Goal: Communication & Community: Answer question/provide support

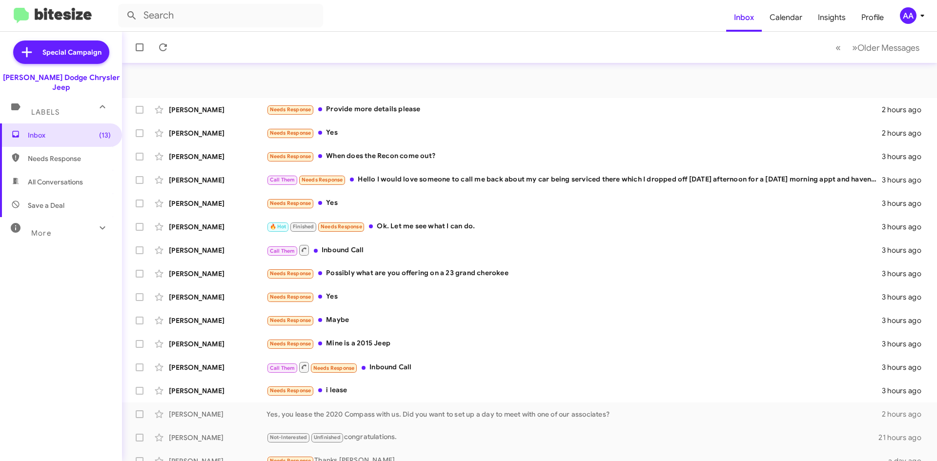
scroll to position [105, 0]
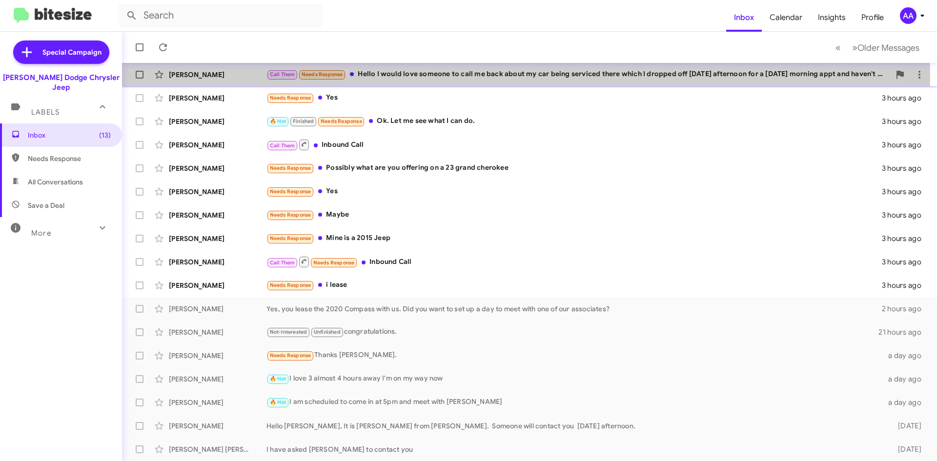
click at [420, 81] on div "Cheri Nienstadt Call Them Needs Response Hello I would love someone to call me …" at bounding box center [529, 75] width 799 height 20
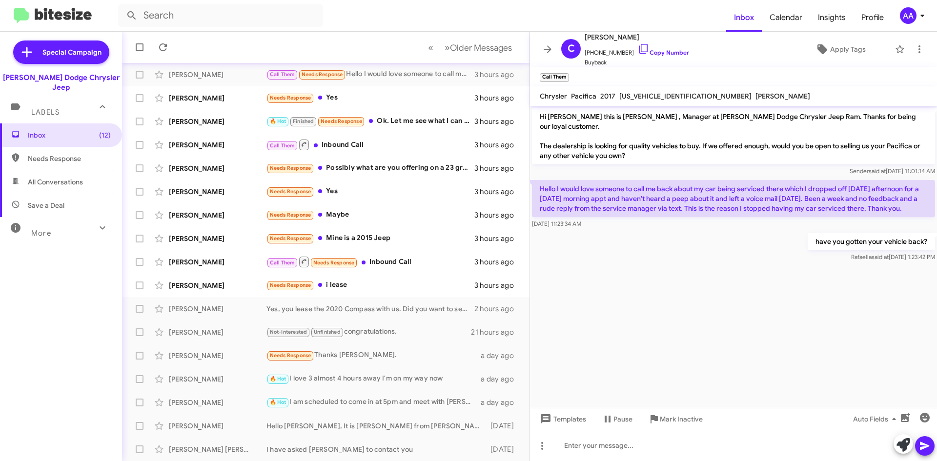
click at [774, 266] on cdk-virtual-scroll-viewport "Hi Cheri this is Patti Z , Manager at Nielsen Dodge Chrysler Jeep Ram. Thanks f…" at bounding box center [733, 257] width 407 height 302
click at [551, 49] on icon at bounding box center [548, 49] width 12 height 12
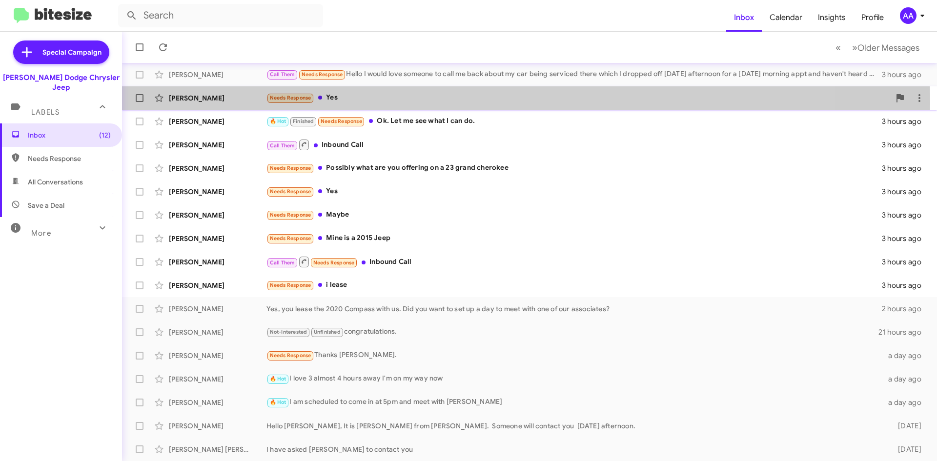
click at [449, 102] on div "Needs Response Yes" at bounding box center [578, 97] width 624 height 11
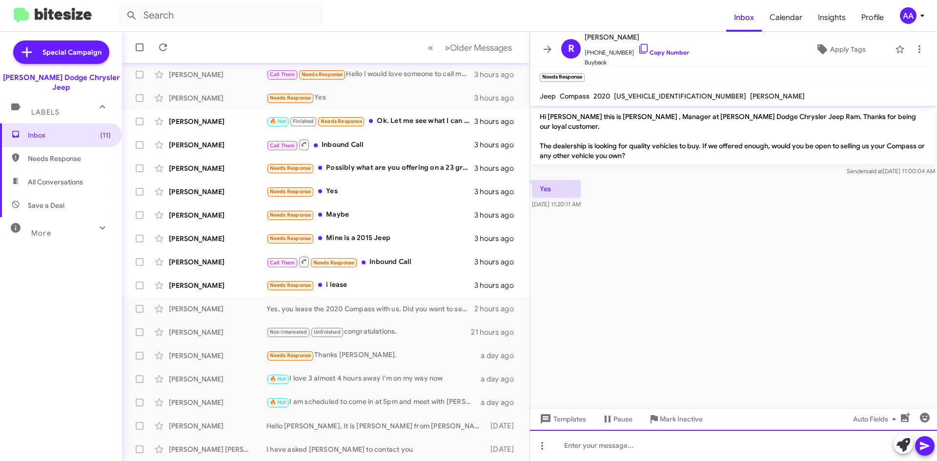
click at [650, 447] on div at bounding box center [733, 445] width 407 height 31
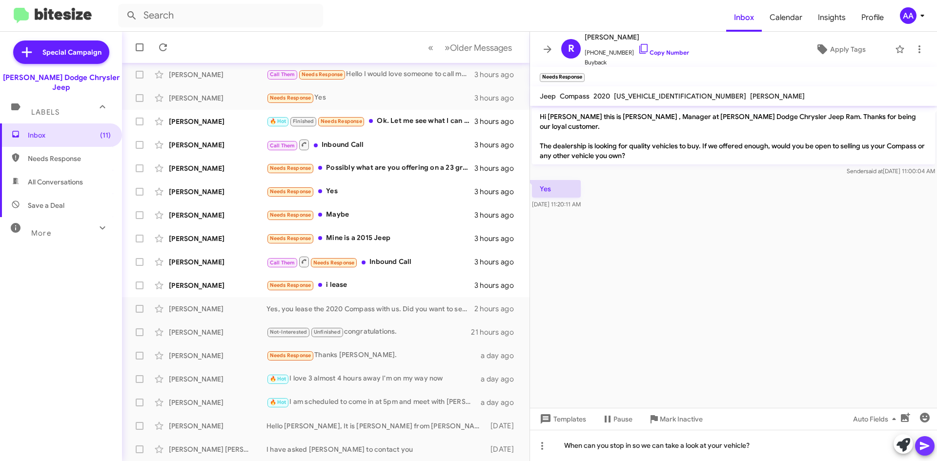
click at [927, 440] on icon at bounding box center [925, 446] width 12 height 12
click at [551, 50] on icon at bounding box center [548, 48] width 8 height 7
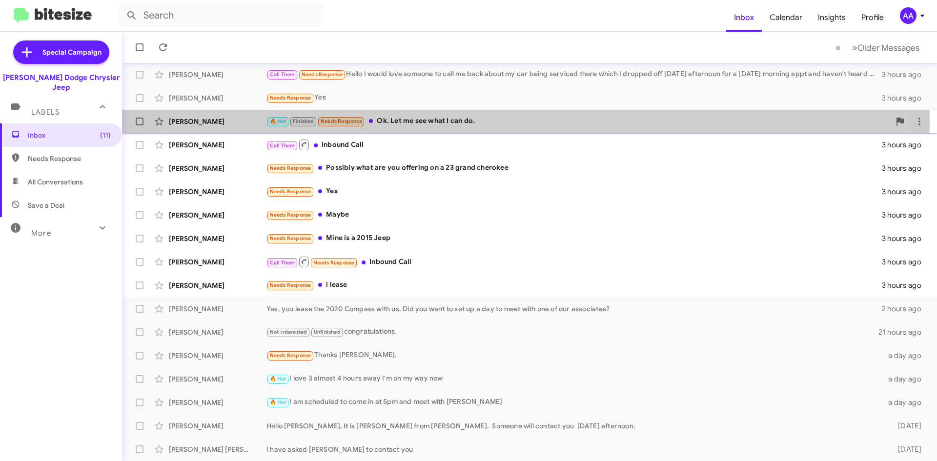
click at [484, 122] on div "🔥 Hot Finished Needs Response Ok. Let me see what I can do." at bounding box center [578, 121] width 624 height 11
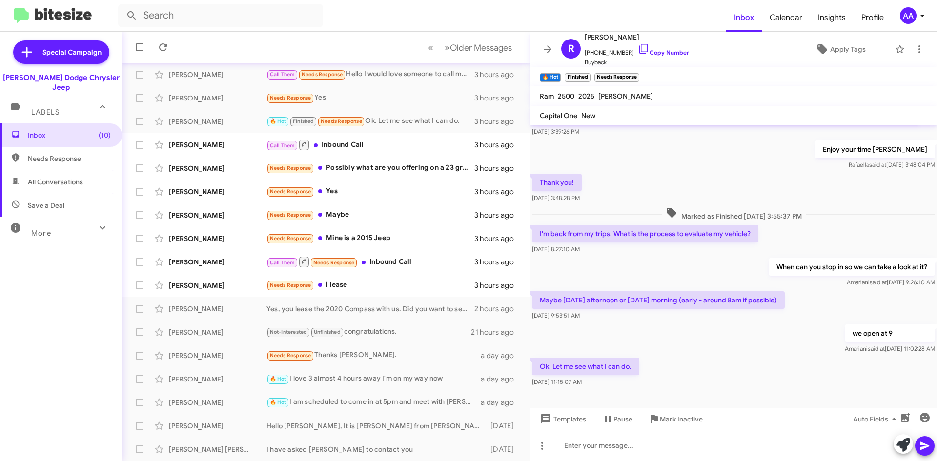
scroll to position [159, 0]
click at [548, 45] on icon at bounding box center [548, 49] width 12 height 12
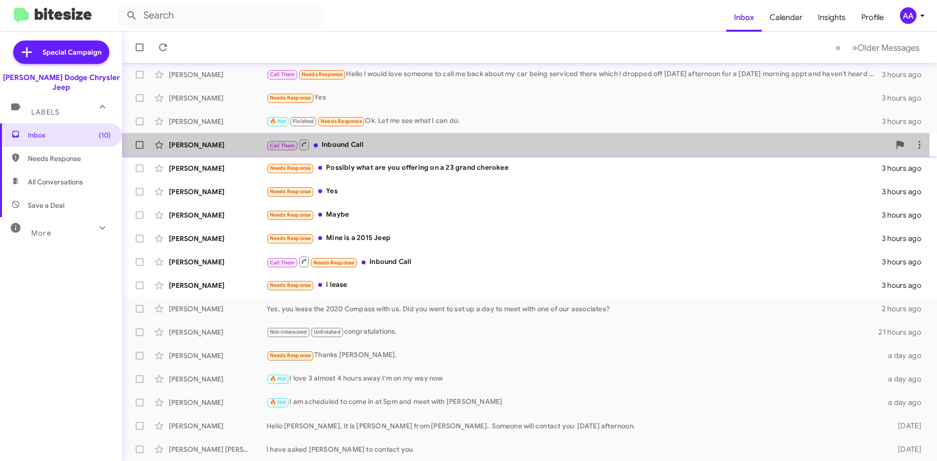
click at [388, 142] on div "Call Them Inbound Call" at bounding box center [578, 145] width 624 height 12
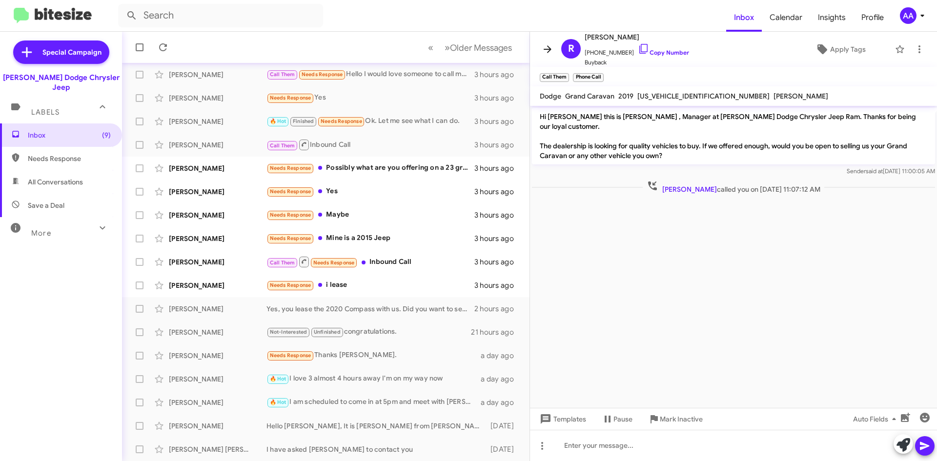
click at [548, 51] on icon at bounding box center [548, 49] width 12 height 12
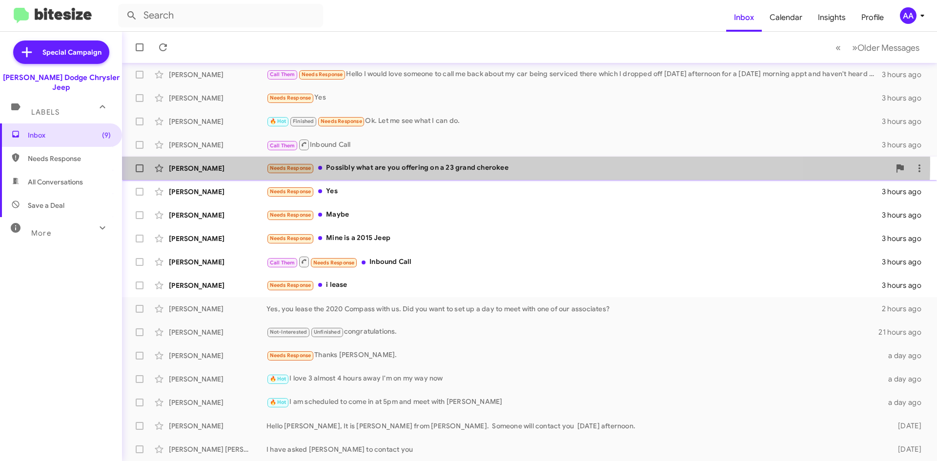
click at [432, 163] on div "Needs Response Possibly what are you offering on a 23 grand cherokee" at bounding box center [578, 168] width 624 height 11
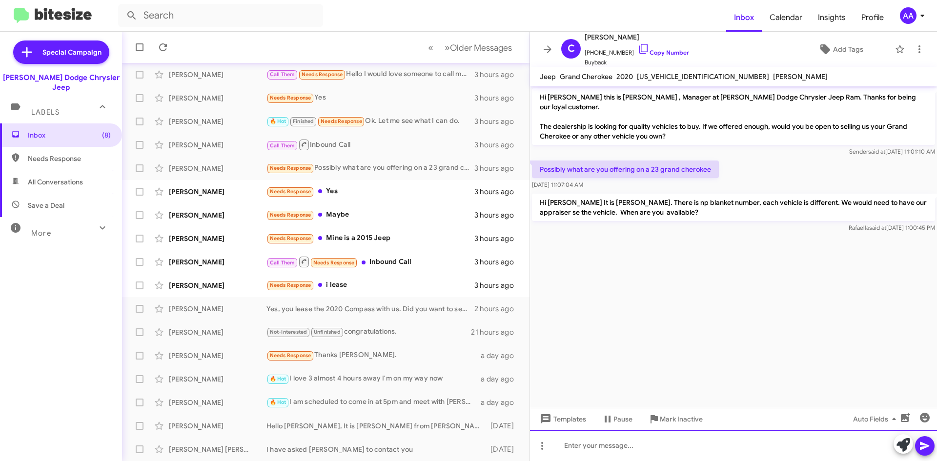
click at [611, 448] on div at bounding box center [733, 445] width 407 height 31
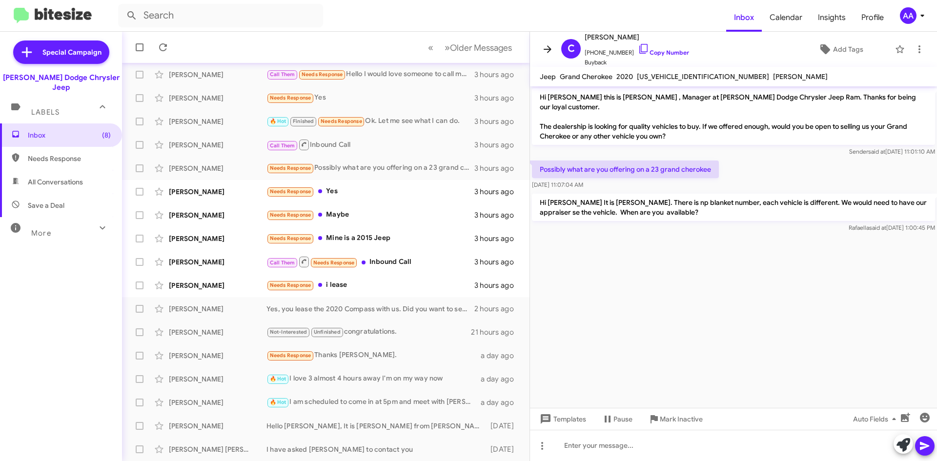
click at [545, 46] on icon at bounding box center [548, 49] width 12 height 12
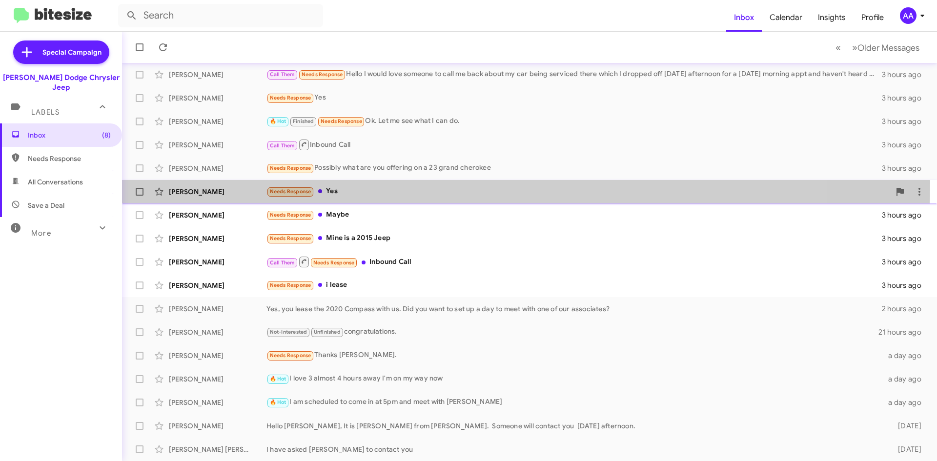
click at [383, 183] on div "Christopher Behrle Needs Response Yes 3 hours ago" at bounding box center [529, 192] width 799 height 20
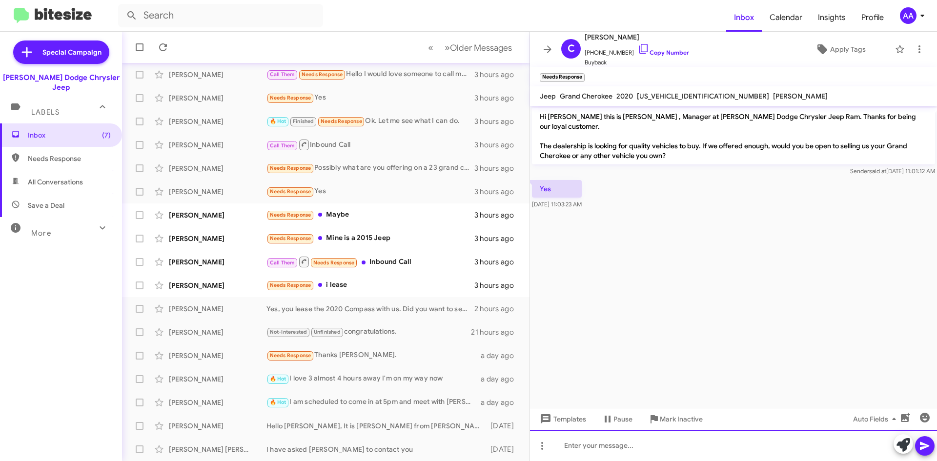
click at [601, 447] on div at bounding box center [733, 445] width 407 height 31
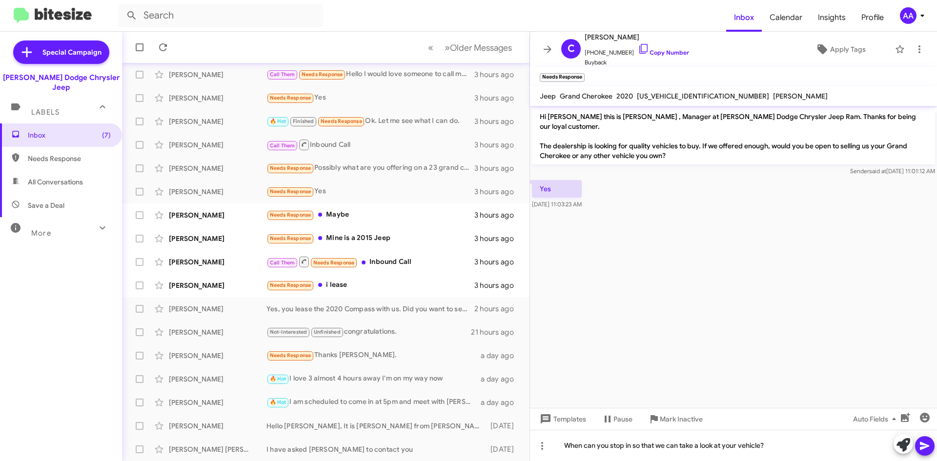
click at [928, 443] on icon at bounding box center [925, 446] width 12 height 12
click at [548, 51] on icon at bounding box center [548, 49] width 12 height 12
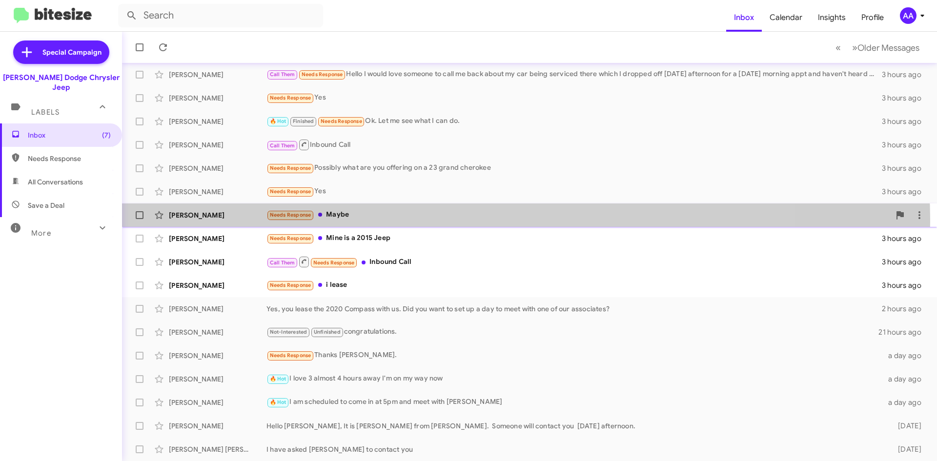
click at [429, 222] on div "Coleman Williams Needs Response Maybe 3 hours ago" at bounding box center [529, 215] width 799 height 20
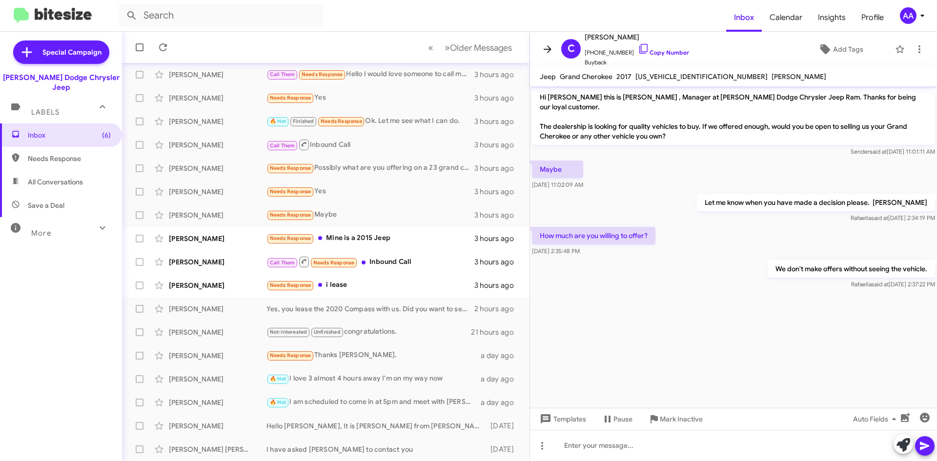
click at [547, 48] on icon at bounding box center [548, 49] width 12 height 12
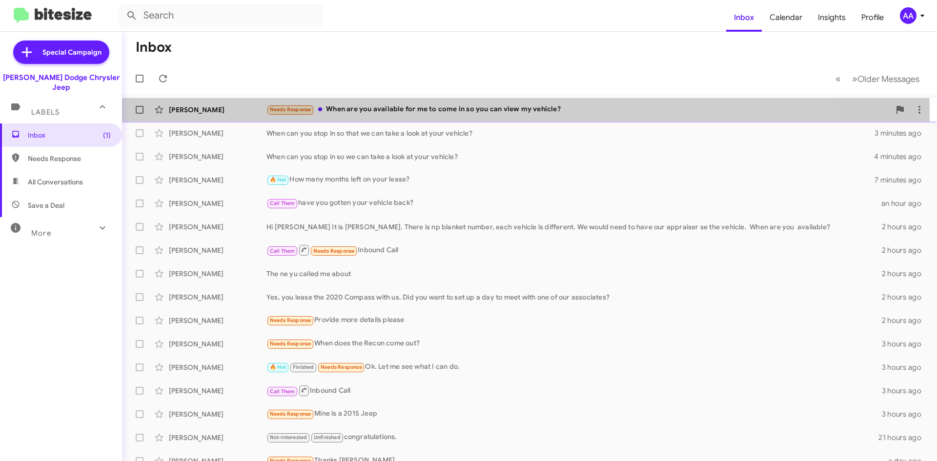
click at [388, 111] on div "Needs Response When are you available for me to come in so you can view my vehi…" at bounding box center [578, 109] width 624 height 11
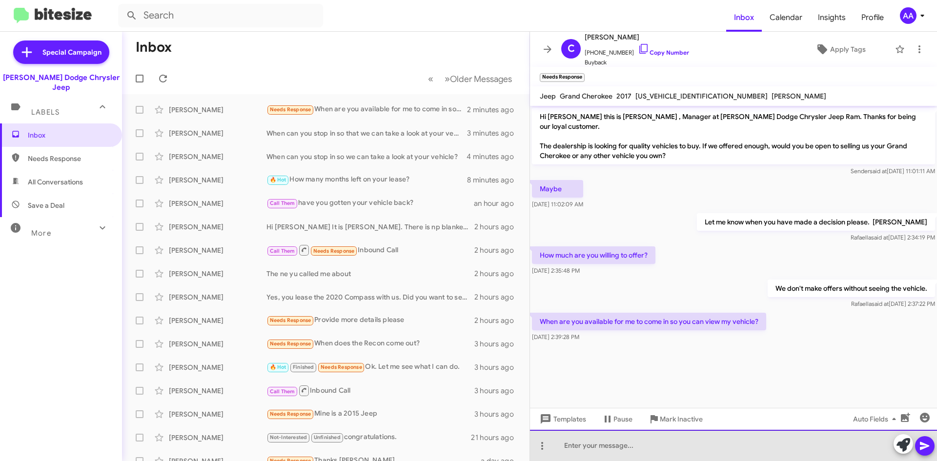
click at [614, 450] on div at bounding box center [733, 445] width 407 height 31
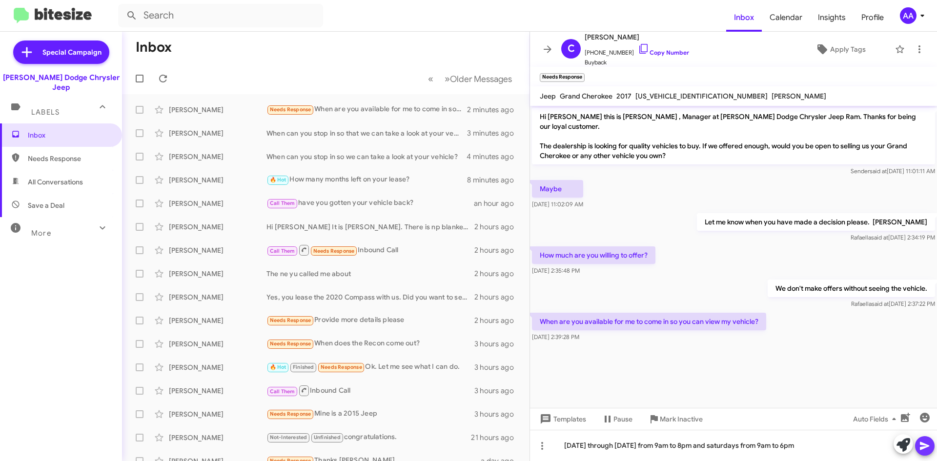
click at [931, 442] on button at bounding box center [925, 446] width 20 height 20
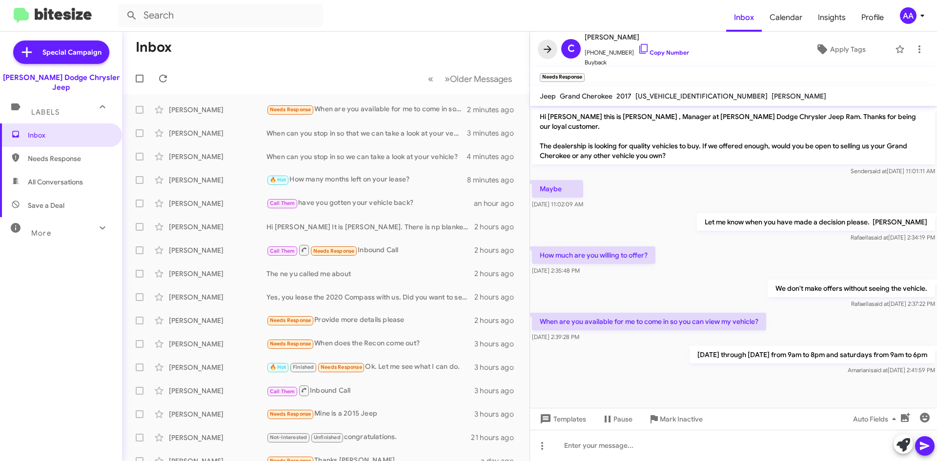
click at [546, 53] on icon at bounding box center [548, 49] width 12 height 12
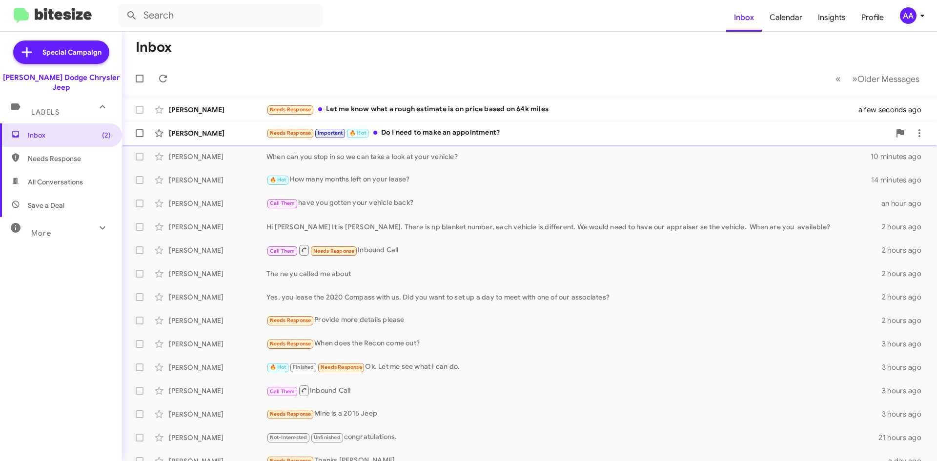
click at [405, 131] on div "Needs Response Important 🔥 Hot Do I need to make an appointment?" at bounding box center [578, 132] width 624 height 11
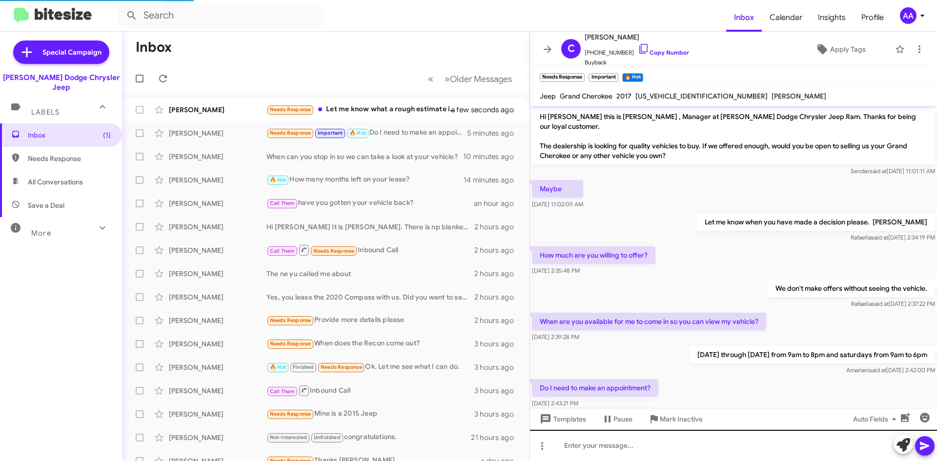
scroll to position [12, 0]
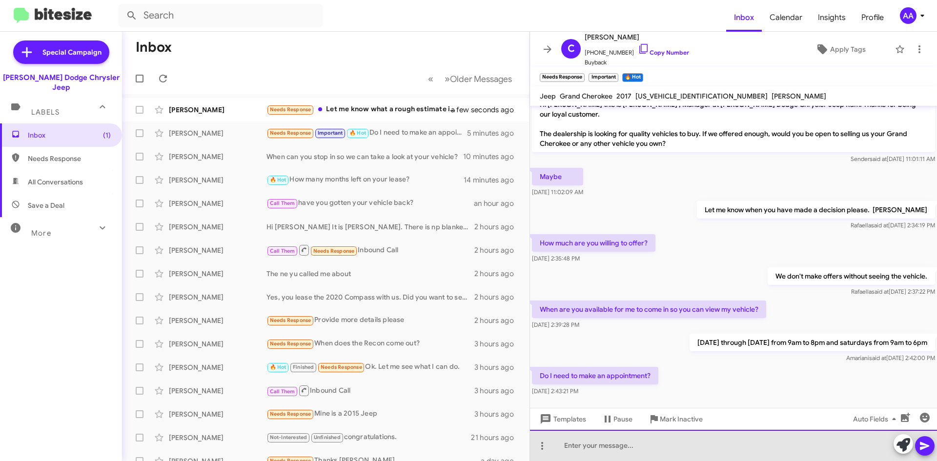
click at [596, 443] on div at bounding box center [733, 445] width 407 height 31
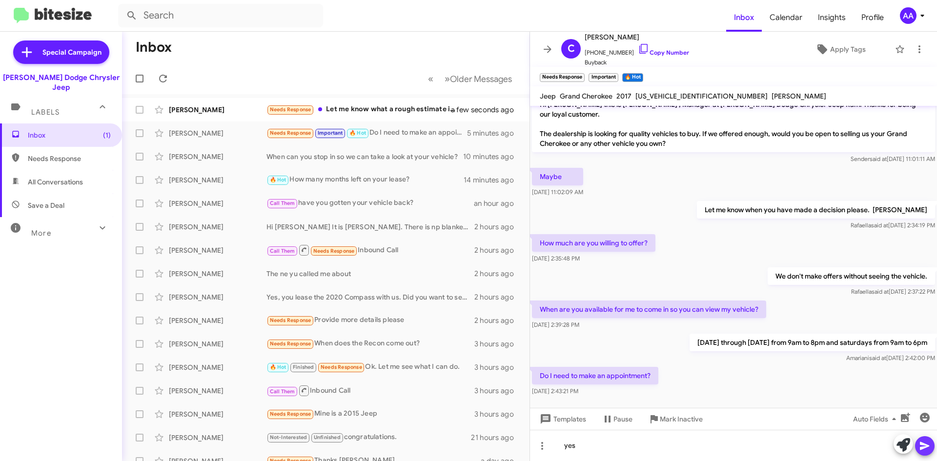
click at [922, 449] on icon at bounding box center [924, 446] width 9 height 8
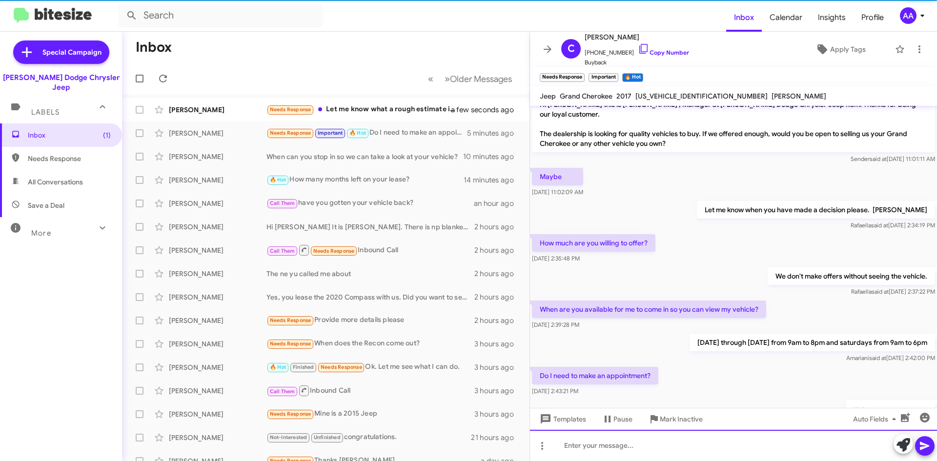
scroll to position [48, 0]
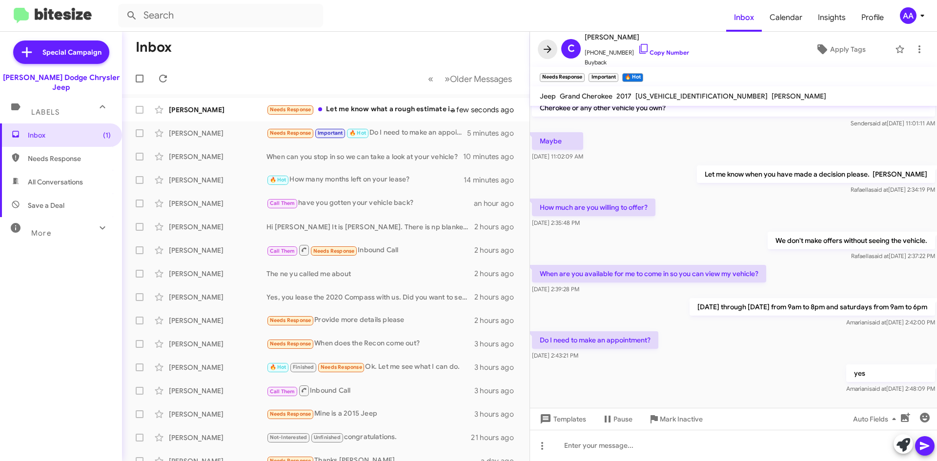
click at [548, 50] on icon at bounding box center [548, 49] width 12 height 12
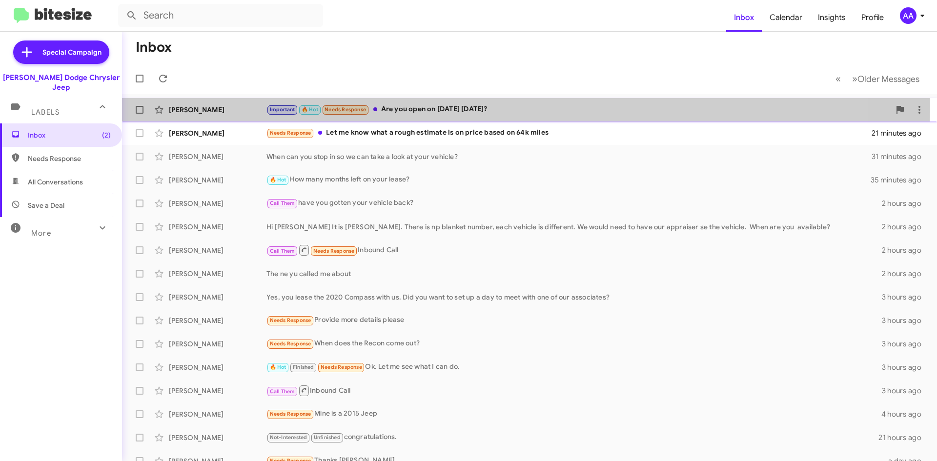
click at [465, 106] on div "Important 🔥 Hot Needs Response Are you open on Labor Day next Monday?" at bounding box center [578, 109] width 624 height 11
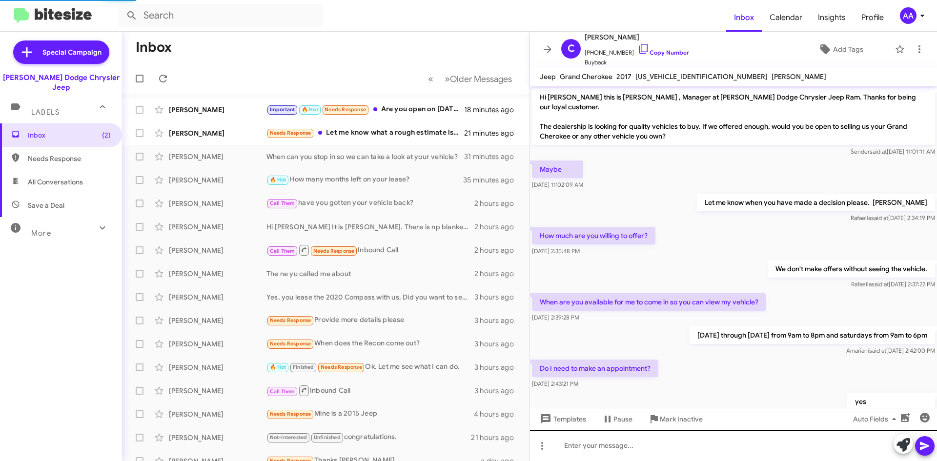
scroll to position [64, 0]
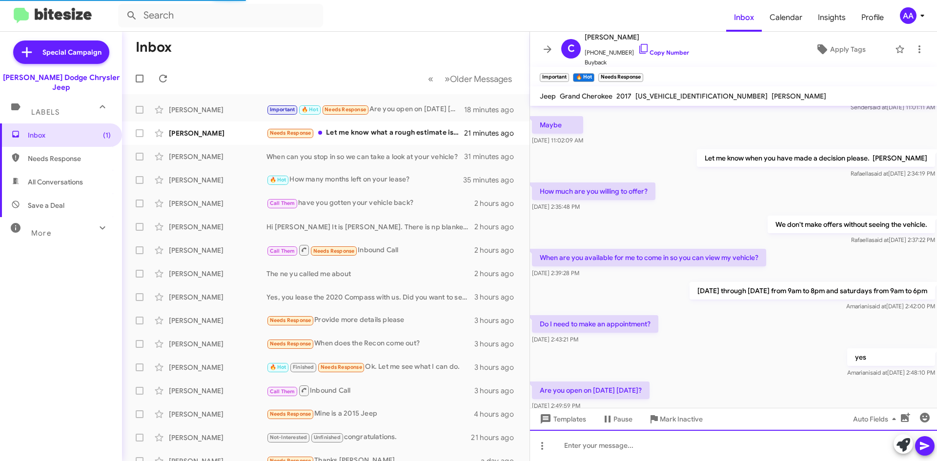
click at [632, 445] on div at bounding box center [733, 445] width 407 height 31
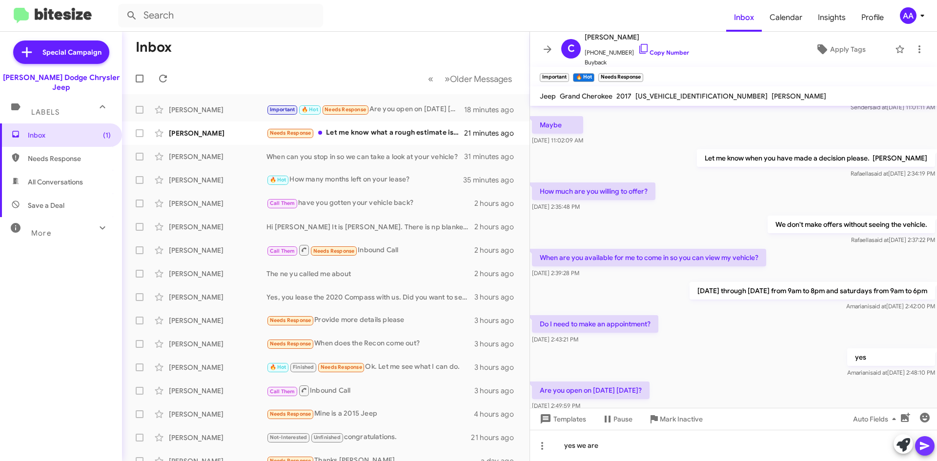
click at [925, 449] on icon at bounding box center [925, 446] width 12 height 12
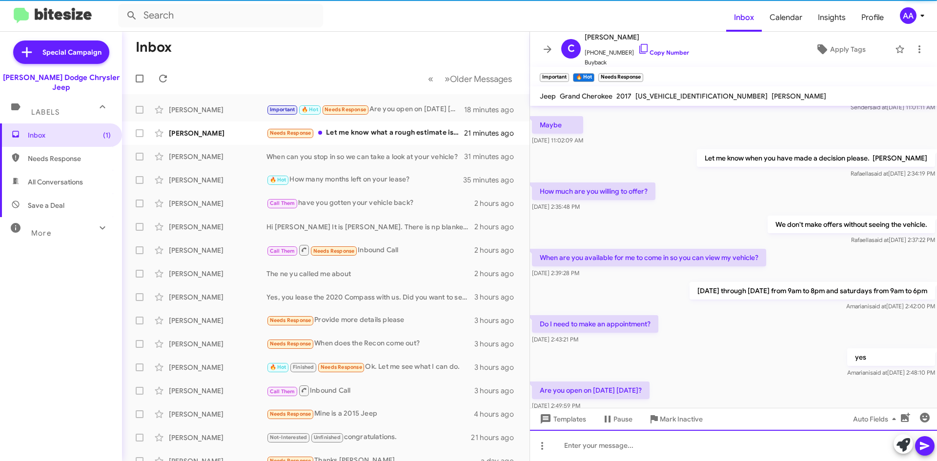
scroll to position [0, 0]
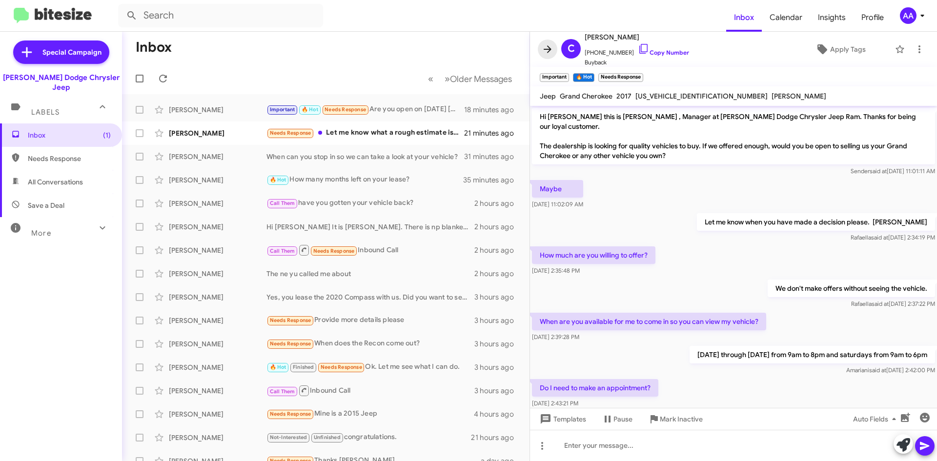
click at [542, 47] on icon at bounding box center [548, 49] width 12 height 12
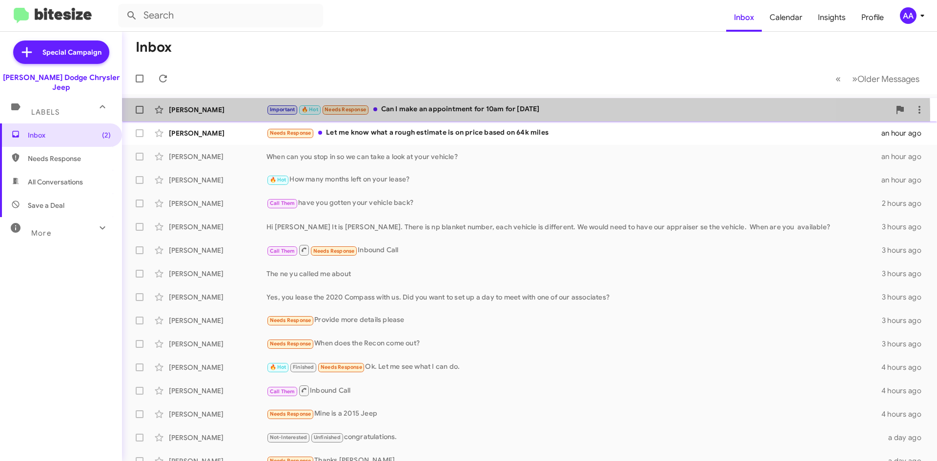
click at [449, 115] on div "Important 🔥 Hot Needs Response Can I make an appointment for 10am for next Mond…" at bounding box center [578, 109] width 624 height 11
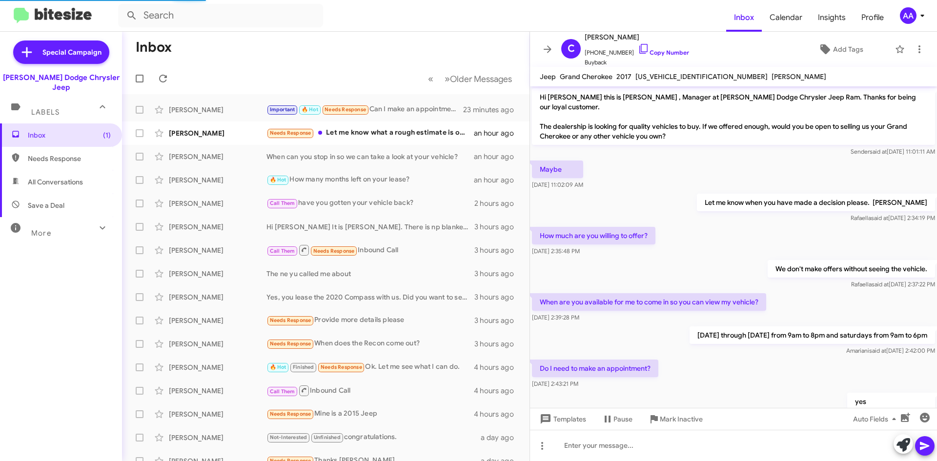
scroll to position [135, 0]
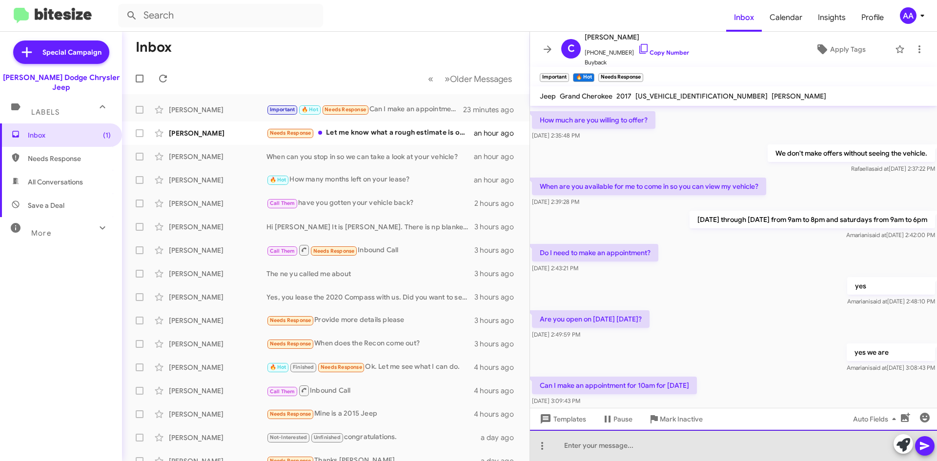
click at [598, 453] on div at bounding box center [733, 445] width 407 height 31
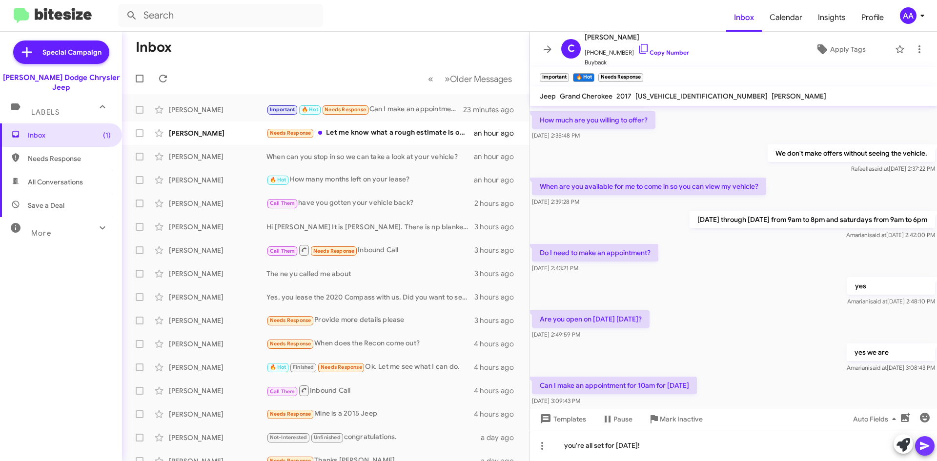
click at [924, 439] on span at bounding box center [925, 446] width 12 height 20
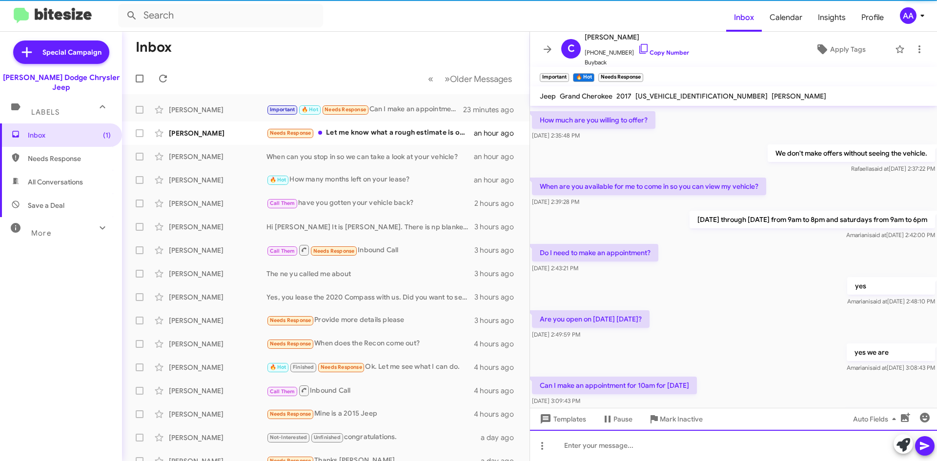
scroll to position [0, 0]
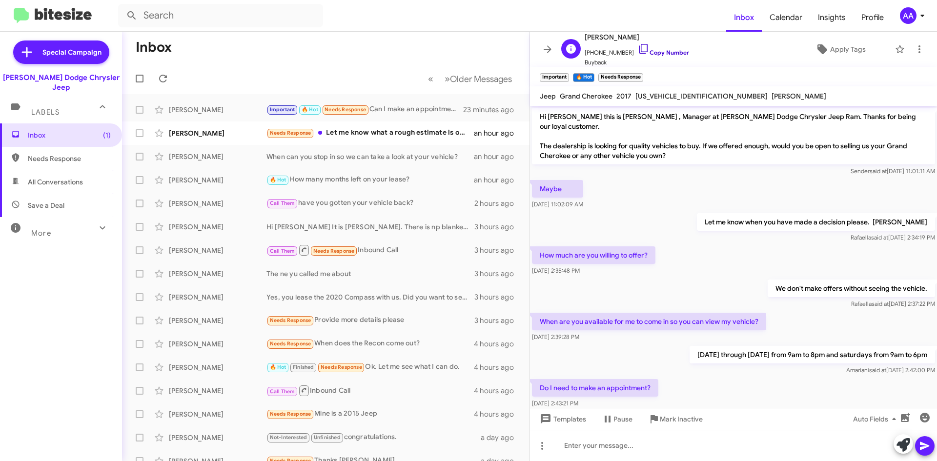
click at [657, 53] on link "Copy Number" at bounding box center [663, 52] width 51 height 7
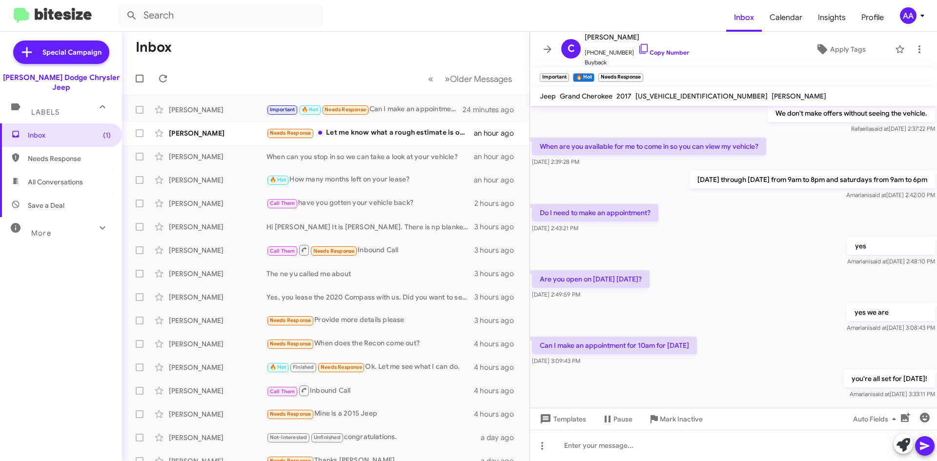
scroll to position [190, 0]
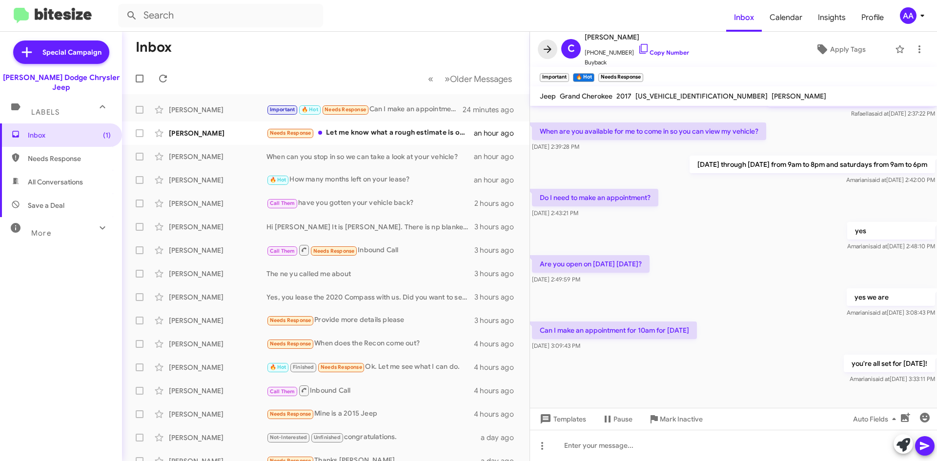
click at [547, 45] on icon at bounding box center [548, 49] width 12 height 12
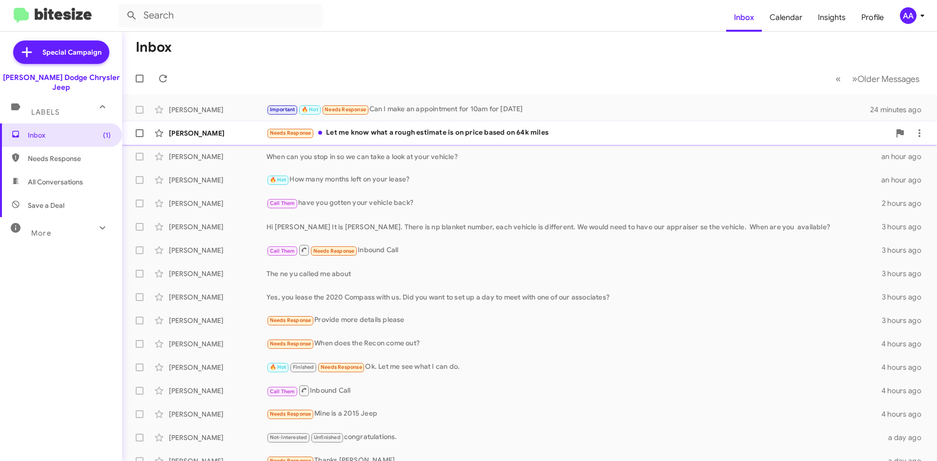
click at [408, 132] on div "Needs Response Let me know what a rough estimate is on price based on 64k miles" at bounding box center [578, 132] width 624 height 11
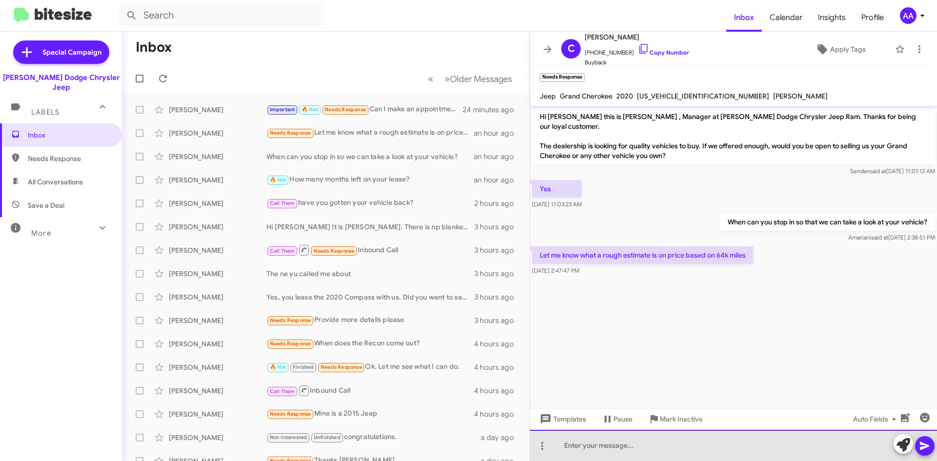
click at [610, 449] on div at bounding box center [733, 445] width 407 height 31
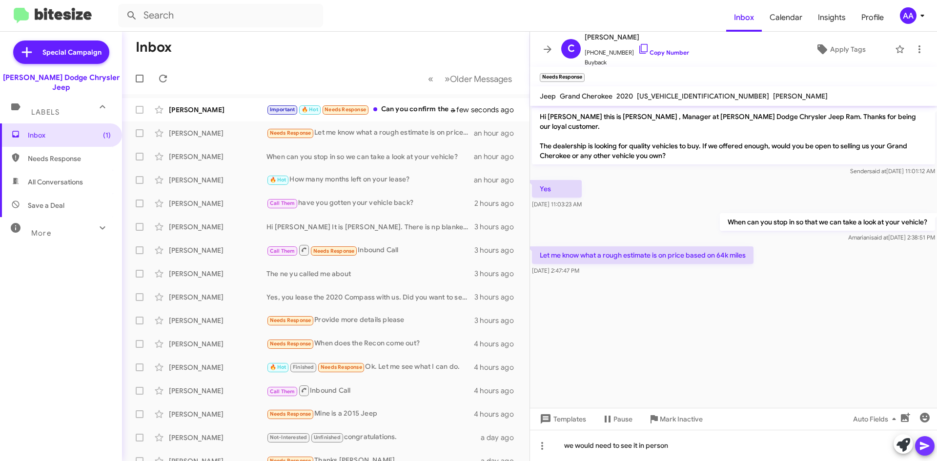
click at [921, 445] on icon at bounding box center [924, 446] width 9 height 8
click at [549, 45] on icon at bounding box center [548, 49] width 12 height 12
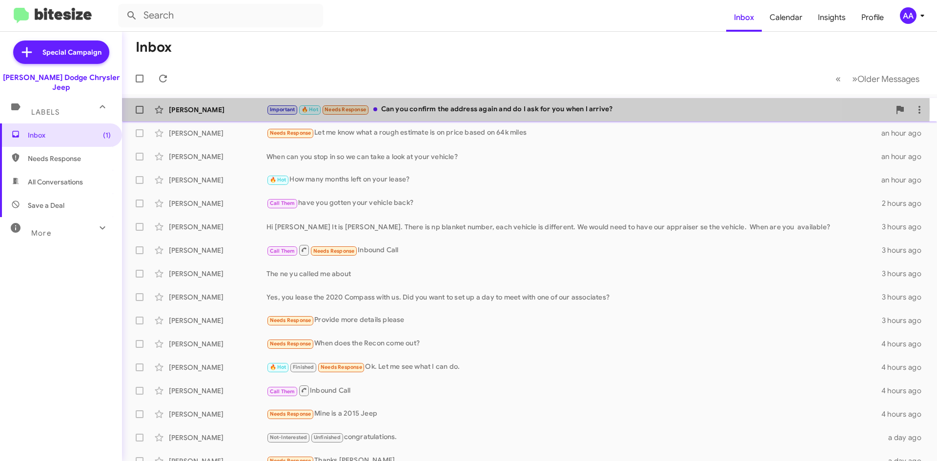
click at [514, 108] on div "Important 🔥 Hot Needs Response Can you confirm the address again and do I ask f…" at bounding box center [578, 109] width 624 height 11
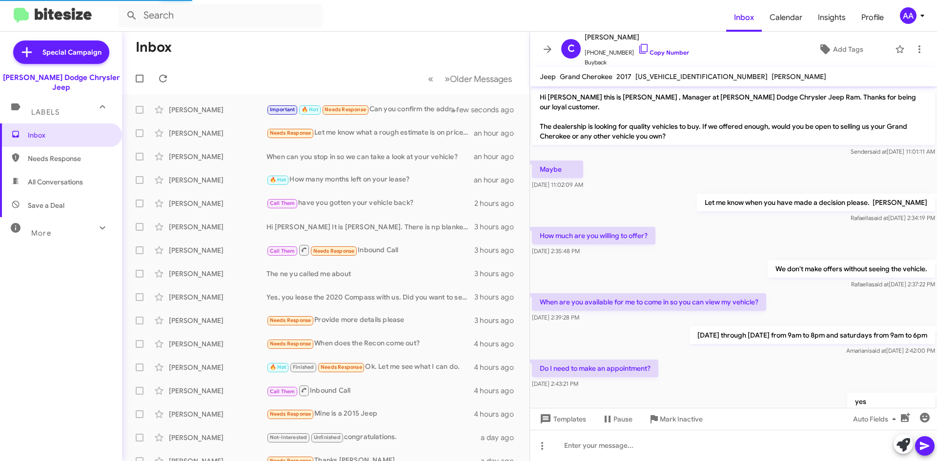
scroll to position [206, 0]
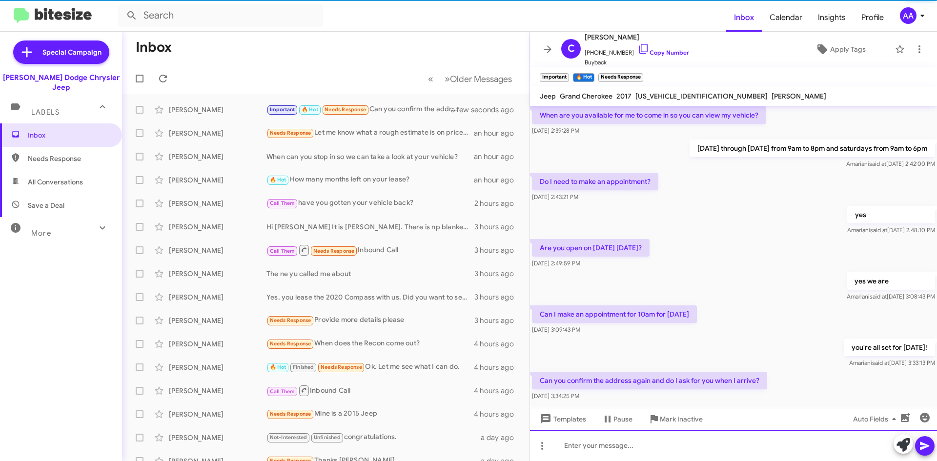
click at [598, 443] on div at bounding box center [733, 445] width 407 height 31
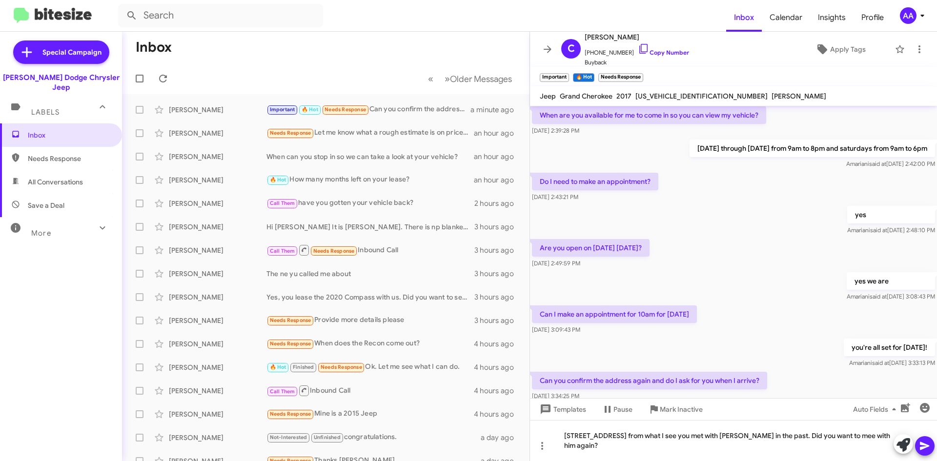
click at [924, 442] on icon at bounding box center [925, 446] width 12 height 12
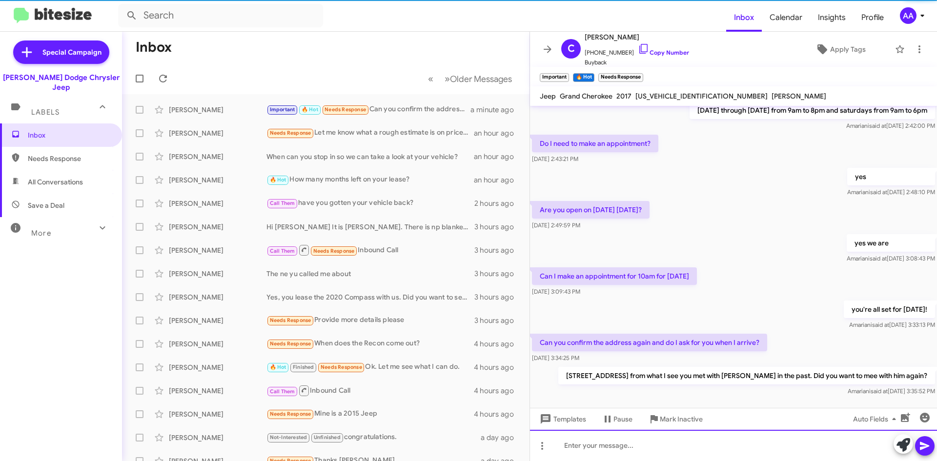
scroll to position [262, 0]
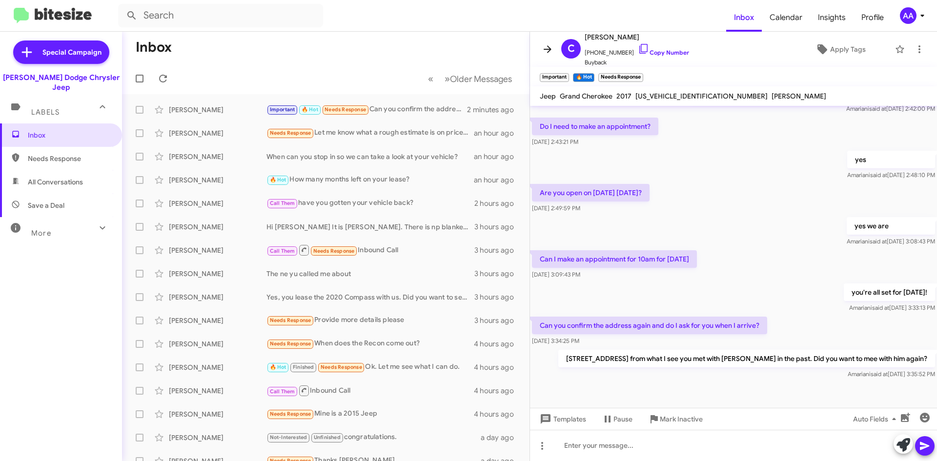
click at [551, 50] on icon at bounding box center [548, 49] width 12 height 12
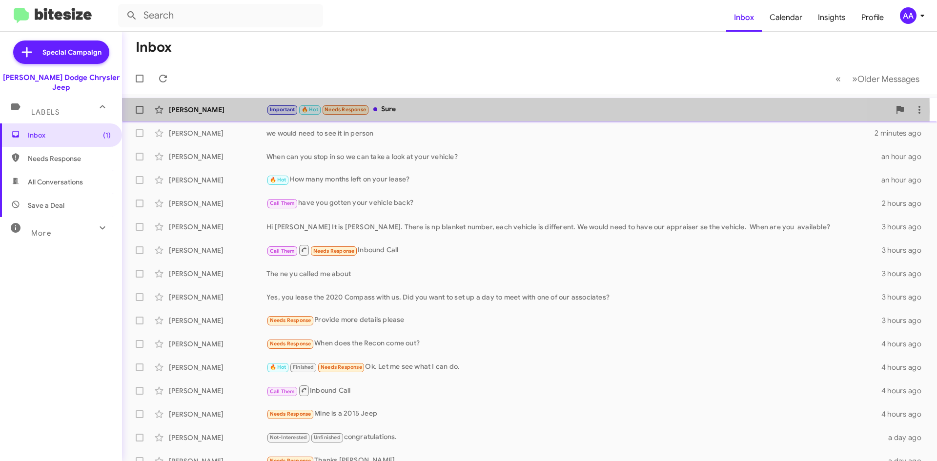
click at [402, 111] on div "Important 🔥 Hot Needs Response Sure" at bounding box center [578, 109] width 624 height 11
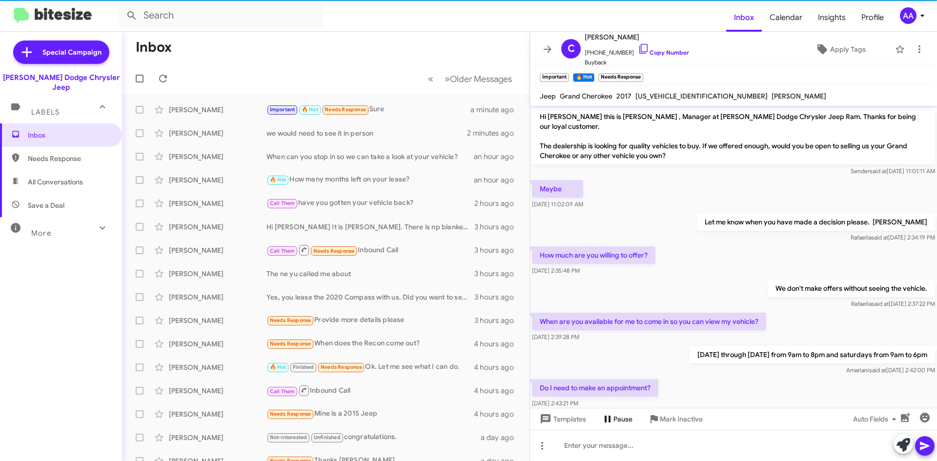
scroll to position [278, 0]
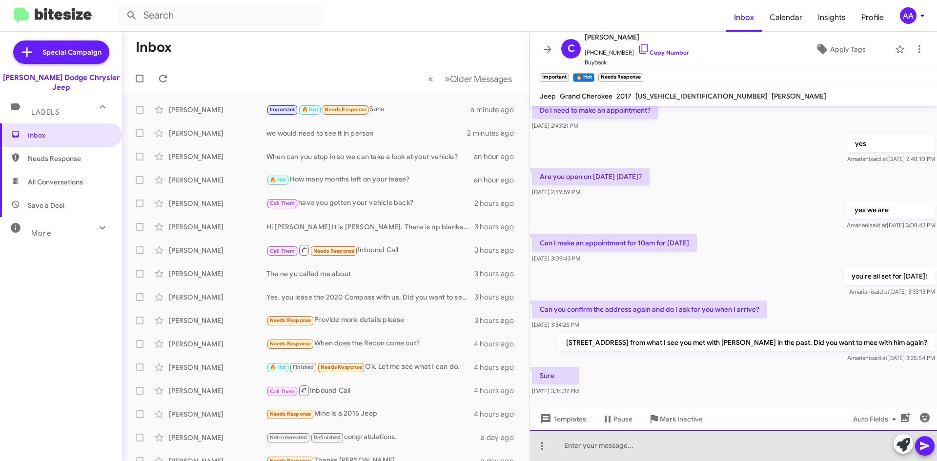
click at [593, 448] on div at bounding box center [733, 445] width 407 height 31
click at [587, 447] on div at bounding box center [733, 445] width 407 height 31
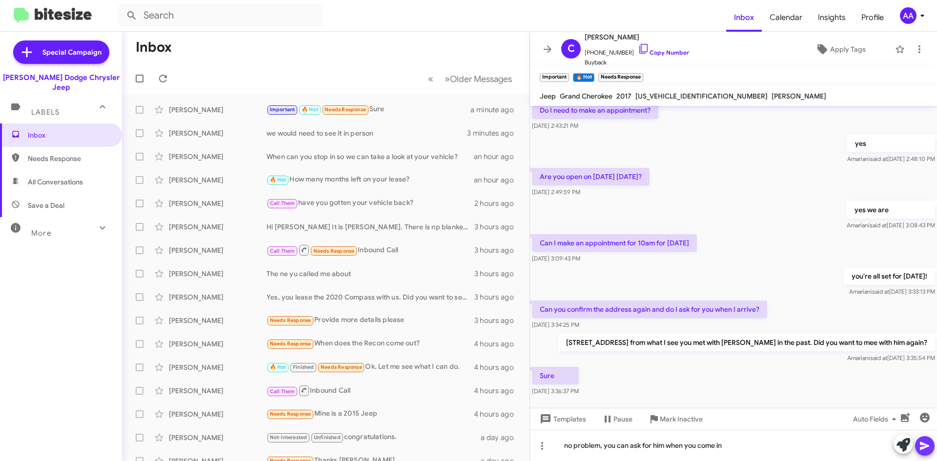
click at [928, 442] on icon at bounding box center [925, 446] width 12 height 12
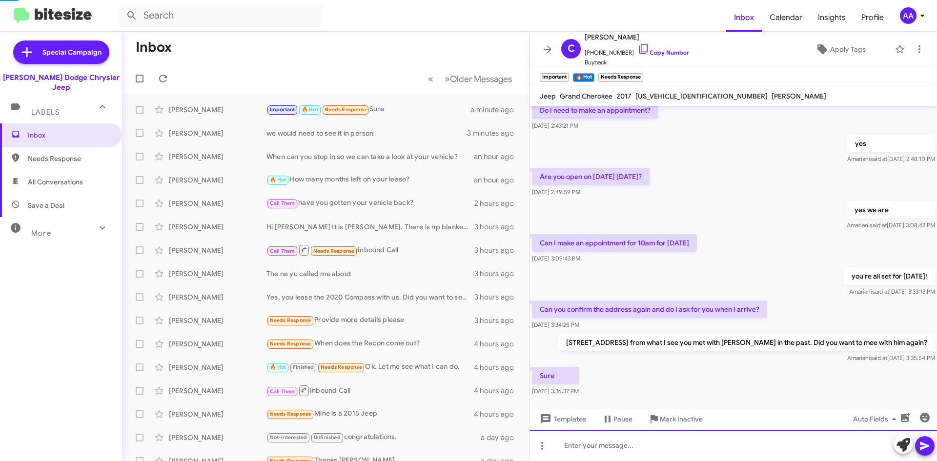
scroll to position [0, 0]
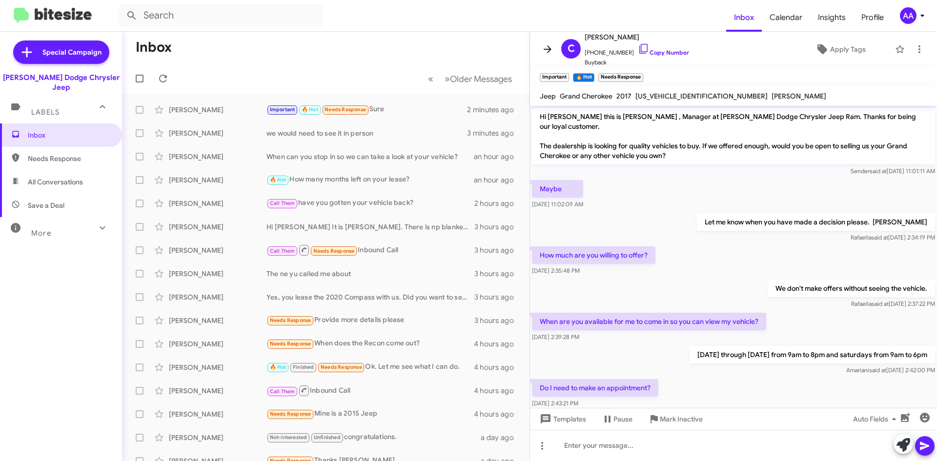
click at [543, 49] on icon at bounding box center [548, 49] width 12 height 12
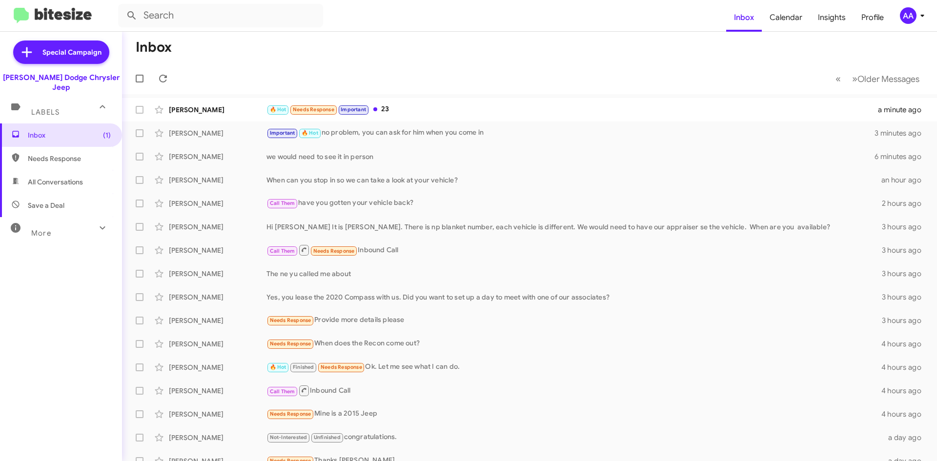
click at [449, 95] on mat-action-list "Marc Gosiker 🔥 Hot Needs Response Important 23 a minute ago Coleman Williams Im…" at bounding box center [529, 330] width 815 height 472
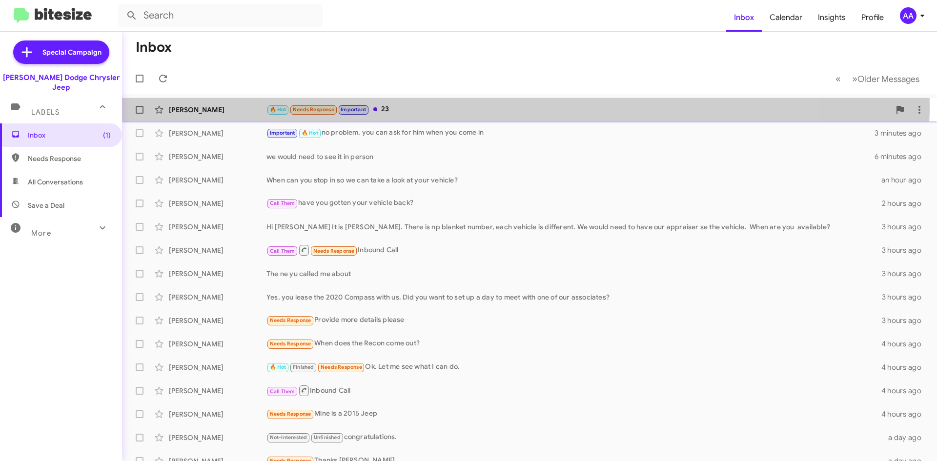
click at [440, 107] on div "🔥 Hot Needs Response Important 23" at bounding box center [578, 109] width 624 height 11
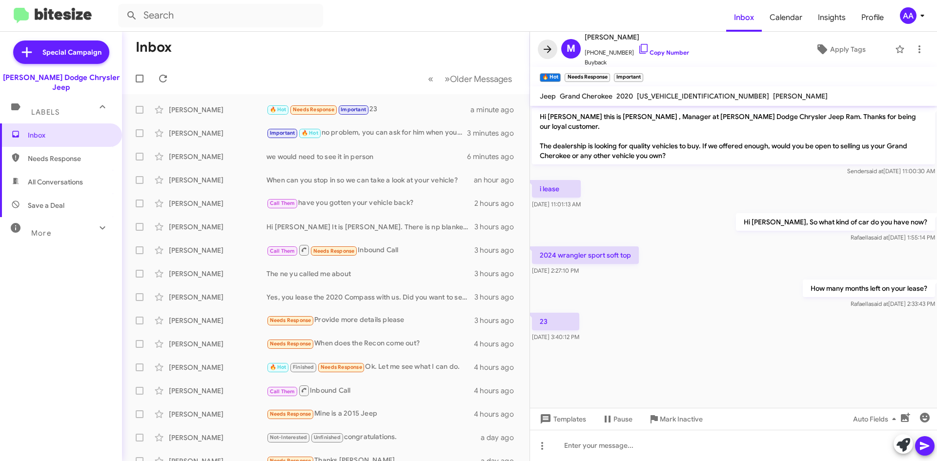
click at [545, 46] on icon at bounding box center [548, 49] width 12 height 12
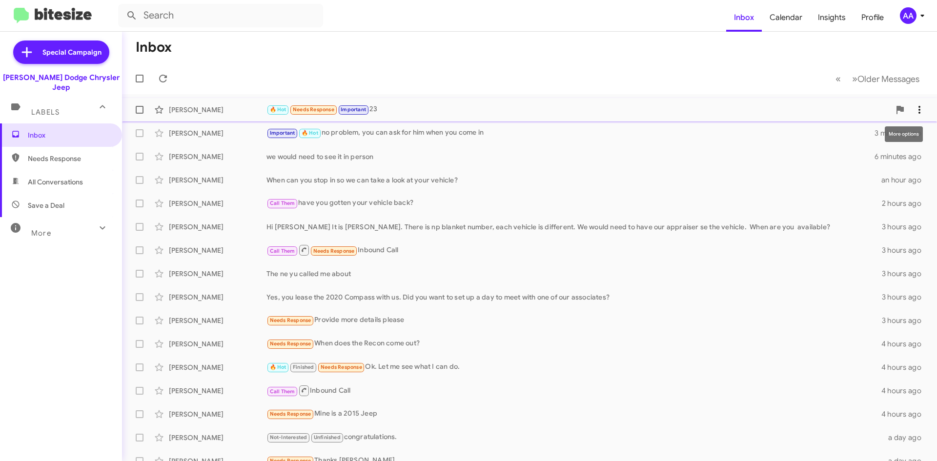
click at [914, 110] on icon at bounding box center [920, 110] width 12 height 12
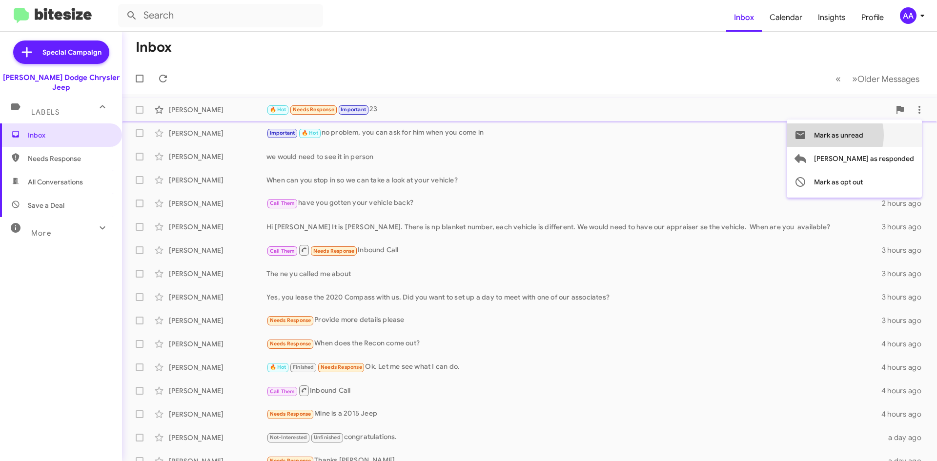
click at [863, 135] on span "Mark as unread" at bounding box center [838, 134] width 49 height 23
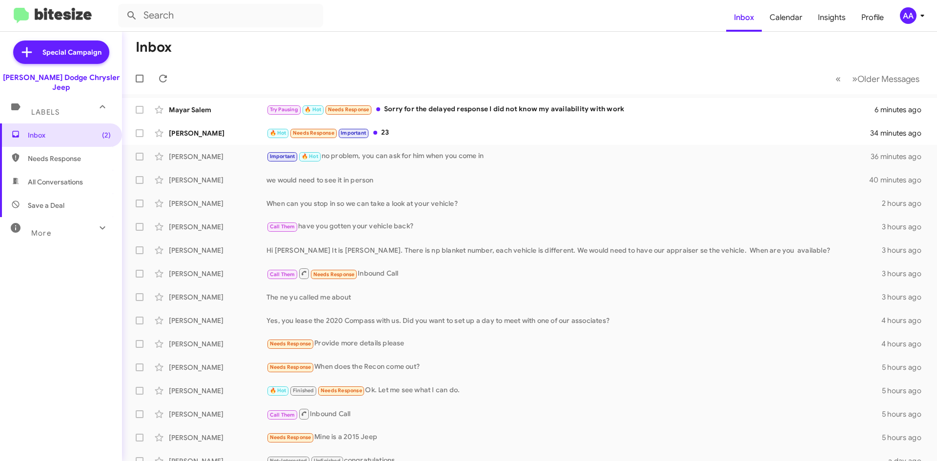
click at [694, 109] on div "Try Pausing 🔥 Hot Needs Response Sorry for the delayed response I did not know …" at bounding box center [570, 109] width 608 height 11
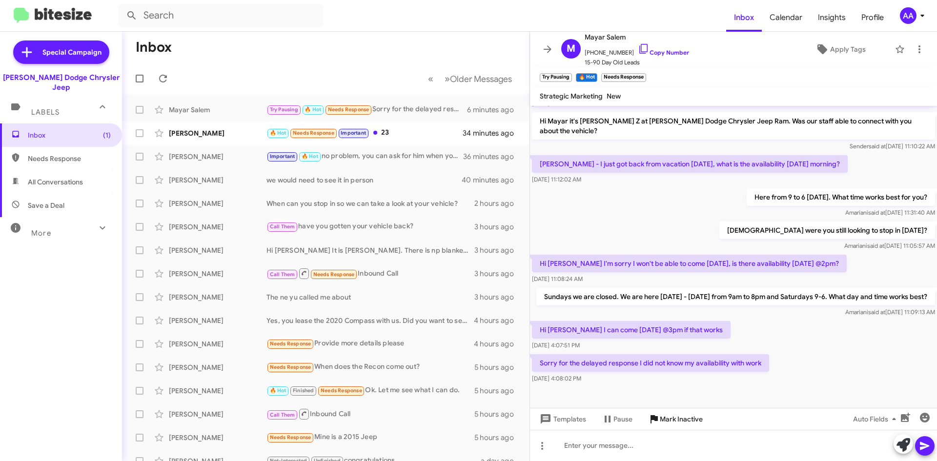
scroll to position [74, 0]
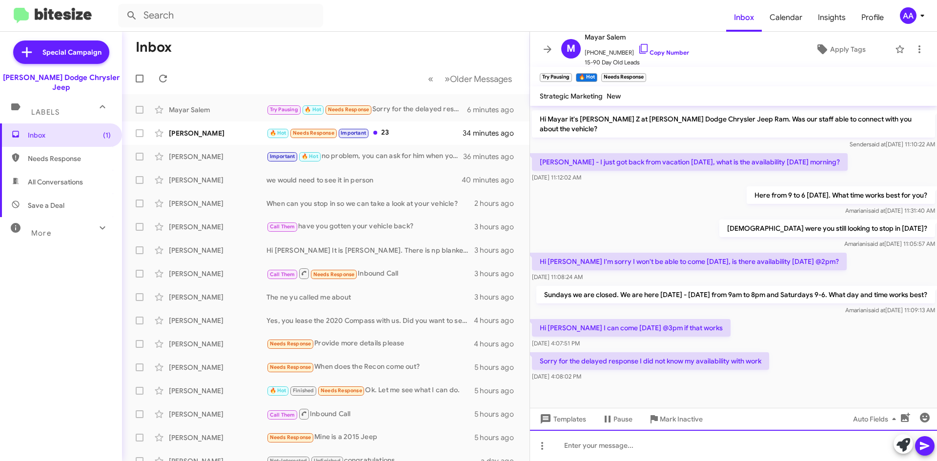
click at [614, 451] on div at bounding box center [733, 445] width 407 height 31
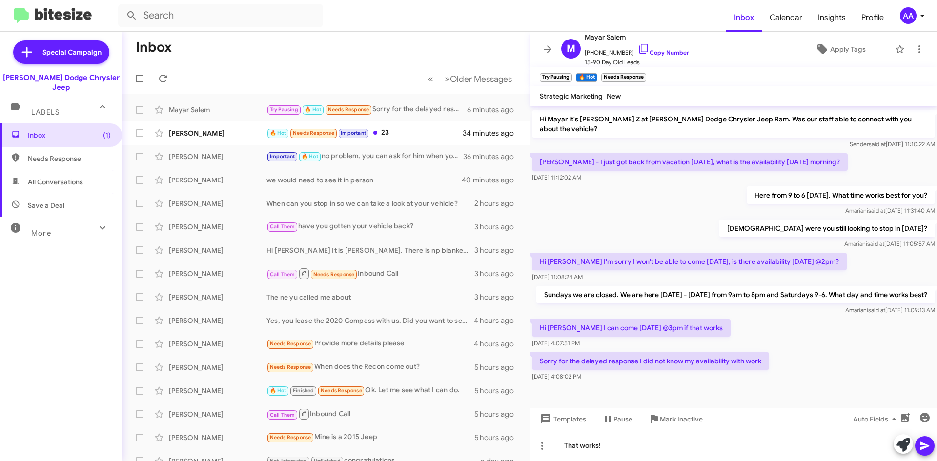
click at [925, 444] on icon at bounding box center [925, 446] width 12 height 12
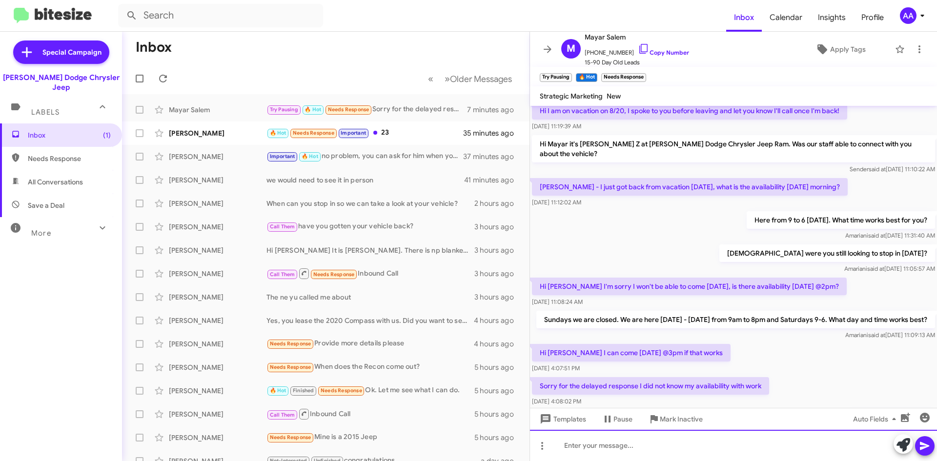
scroll to position [109, 0]
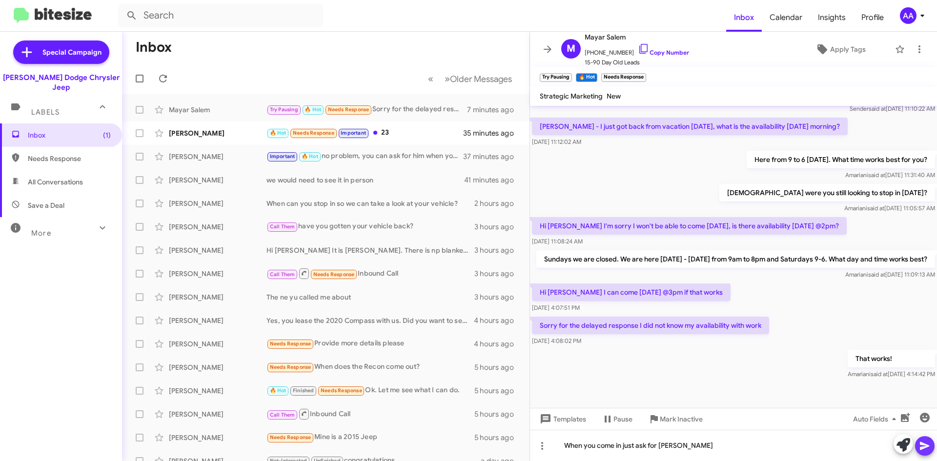
click at [931, 444] on button at bounding box center [925, 446] width 20 height 20
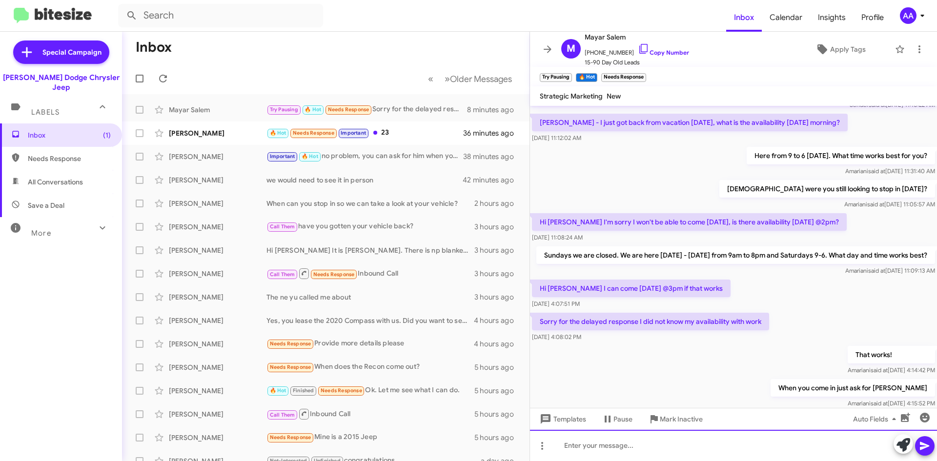
scroll to position [145, 0]
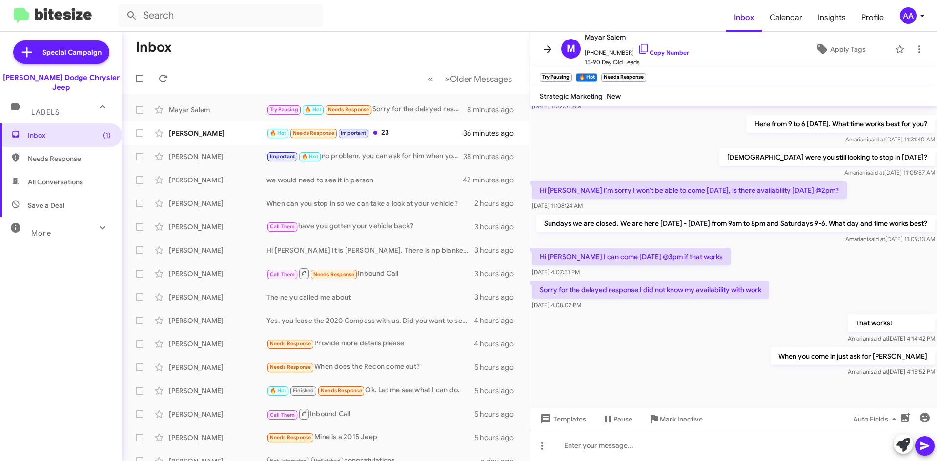
click at [556, 53] on span at bounding box center [548, 49] width 20 height 12
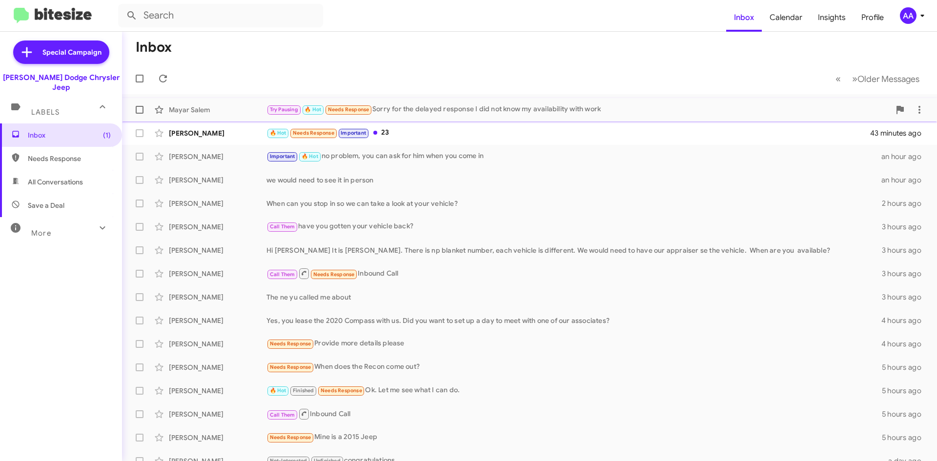
click at [490, 116] on div "Mayar Salem Try Pausing 🔥 Hot Needs Response Sorry for the delayed response I d…" at bounding box center [529, 110] width 799 height 20
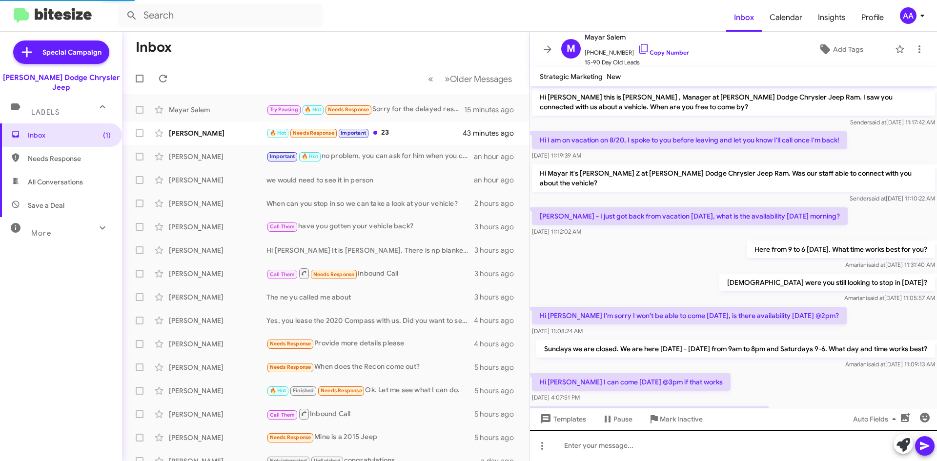
scroll to position [125, 0]
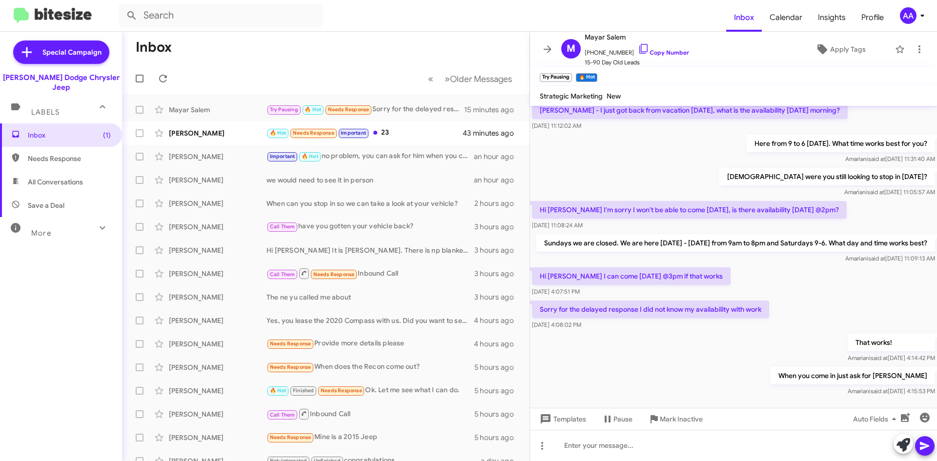
click at [551, 39] on mat-toolbar "M Mayar Salem +19738851503 Copy Number 15-90 Day Old Leads Apply Tags" at bounding box center [733, 49] width 407 height 35
click at [549, 46] on icon at bounding box center [548, 49] width 12 height 12
